Goal: Transaction & Acquisition: Purchase product/service

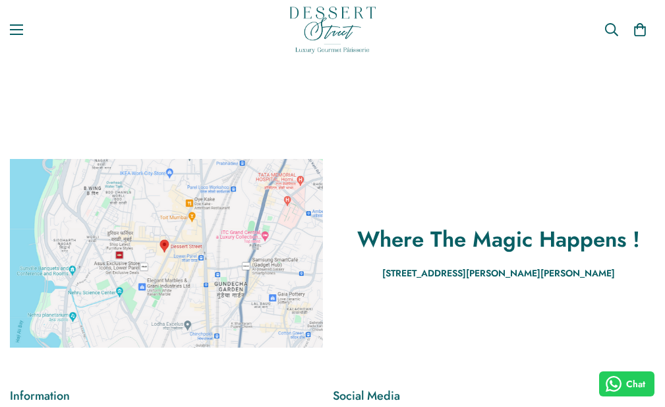
click at [0, 0] on link "Categories" at bounding box center [0, 0] width 0 height 0
click at [0, 0] on link "Bonbons" at bounding box center [0, 0] width 0 height 0
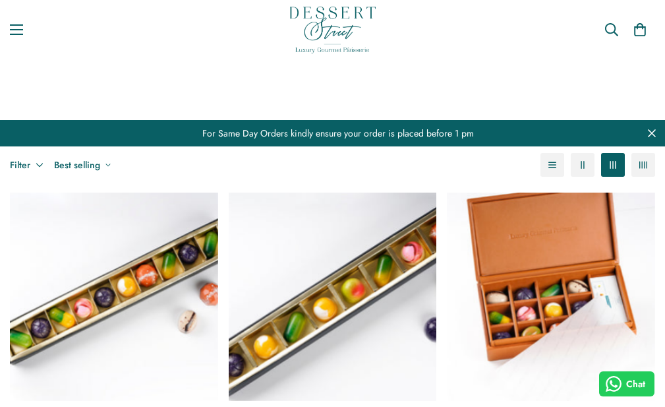
click at [0, 0] on link "Petit Gâteau" at bounding box center [0, 0] width 0 height 0
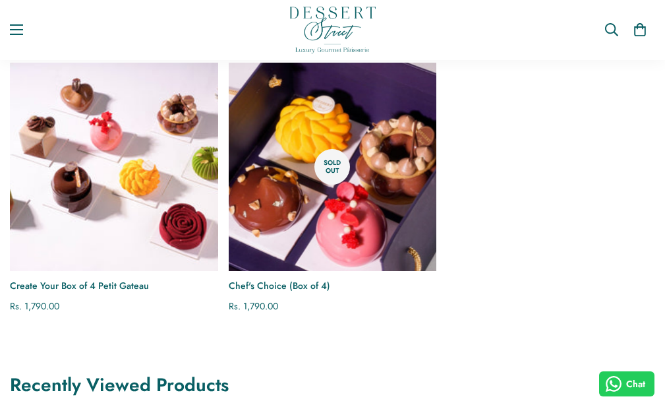
scroll to position [132, 0]
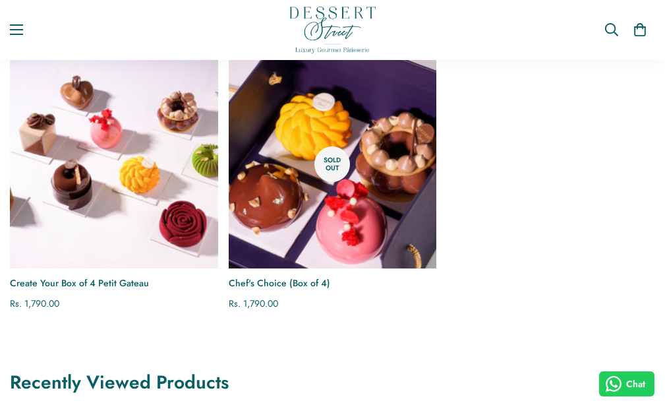
click at [123, 220] on img "Create Your Box of 4 Petit Gateau" at bounding box center [114, 164] width 208 height 208
click at [116, 193] on img "Create Your Box of 4 Petit Gateau" at bounding box center [114, 164] width 208 height 208
click at [0, 0] on link "Categories" at bounding box center [0, 0] width 0 height 0
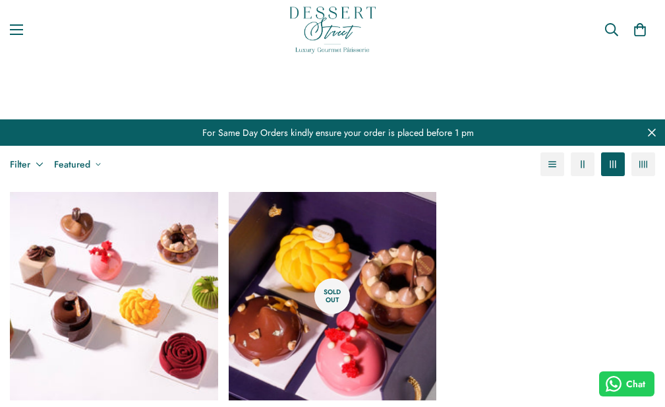
click at [0, 0] on link "Entremet" at bounding box center [0, 0] width 0 height 0
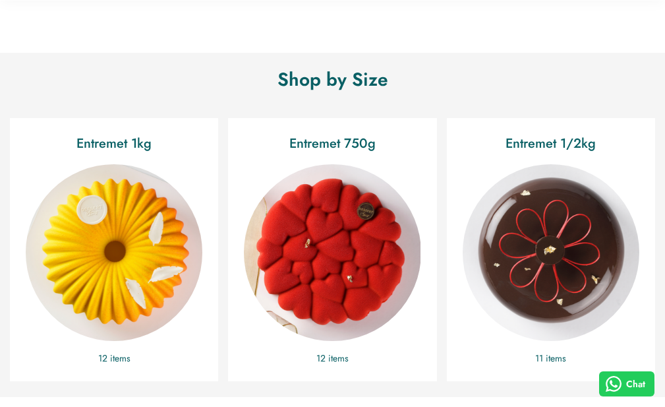
scroll to position [330, 0]
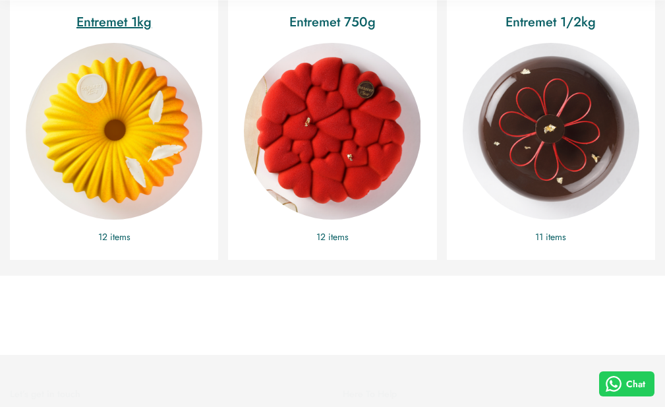
click at [141, 220] on img "Entremet 1kg" at bounding box center [114, 131] width 177 height 177
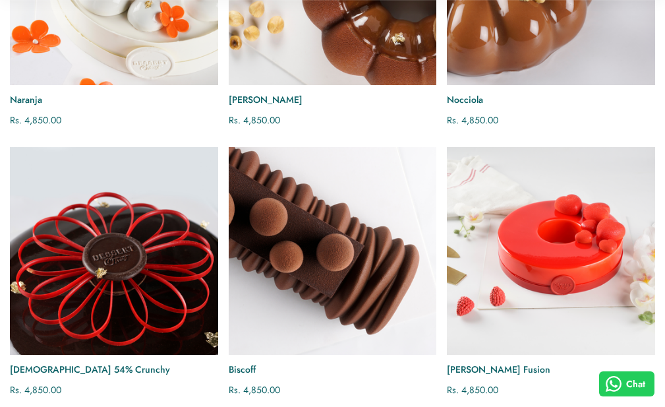
scroll to position [989, 0]
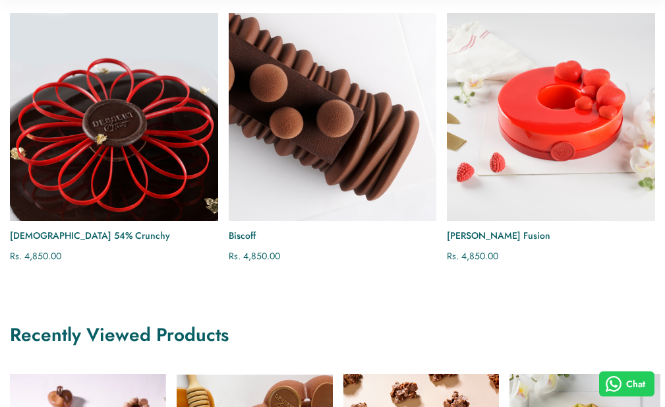
click at [326, 129] on img "Biscoff" at bounding box center [333, 117] width 208 height 208
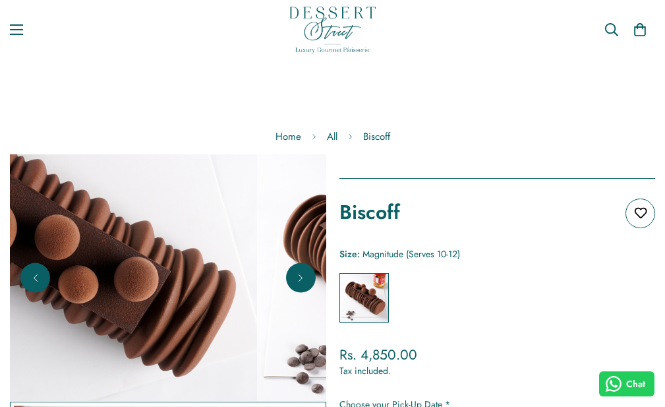
click at [295, 284] on icon "Next" at bounding box center [300, 277] width 13 height 13
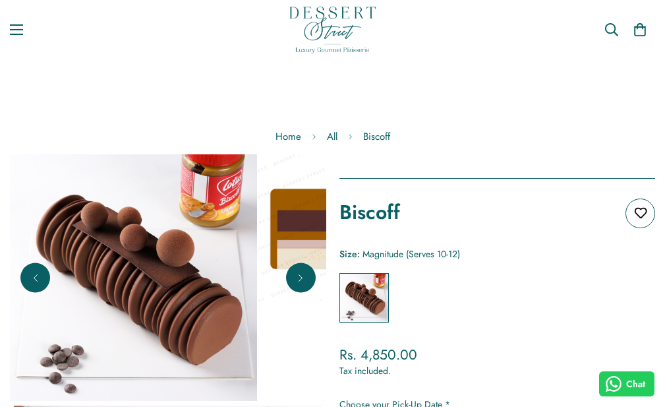
click at [295, 284] on icon "Next" at bounding box center [300, 277] width 13 height 13
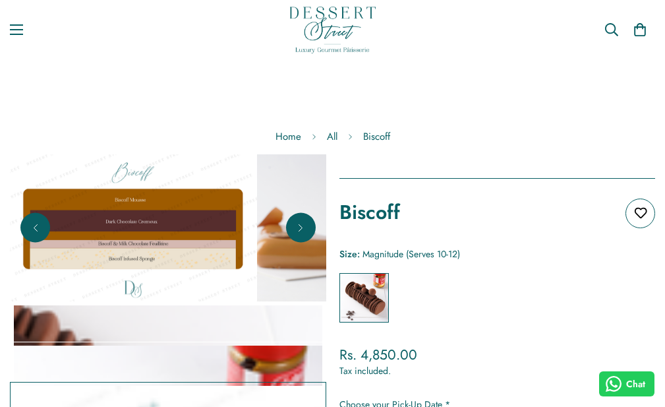
click at [296, 243] on button "Next" at bounding box center [301, 228] width 30 height 30
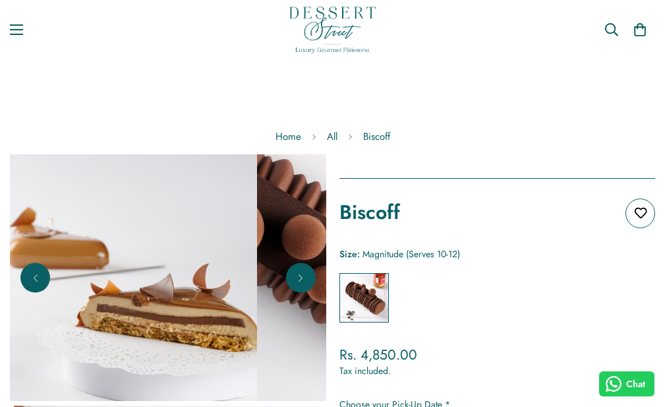
click at [299, 281] on icon "Next" at bounding box center [300, 277] width 3 height 7
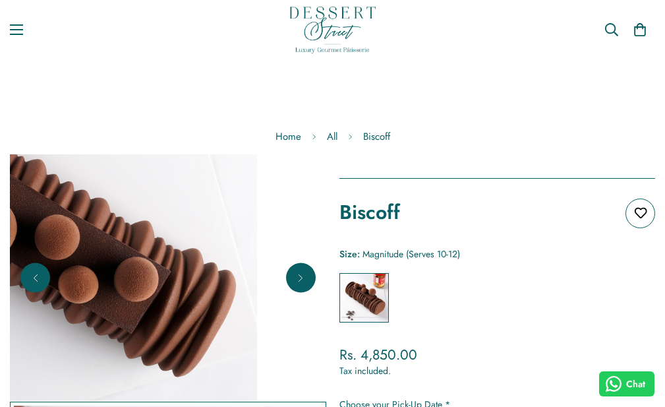
click at [299, 281] on icon "Next" at bounding box center [300, 277] width 3 height 7
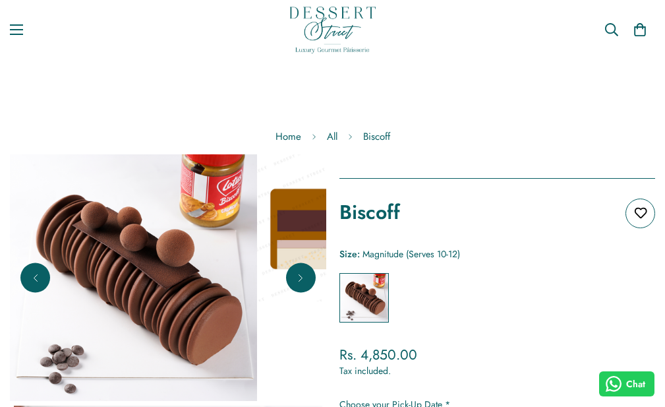
click at [299, 281] on icon "Next" at bounding box center [300, 277] width 3 height 7
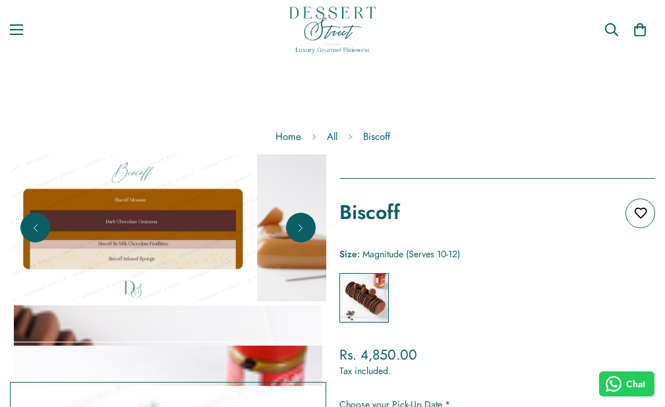
click at [257, 289] on img at bounding box center [133, 227] width 247 height 147
